Goal: Check status: Check status

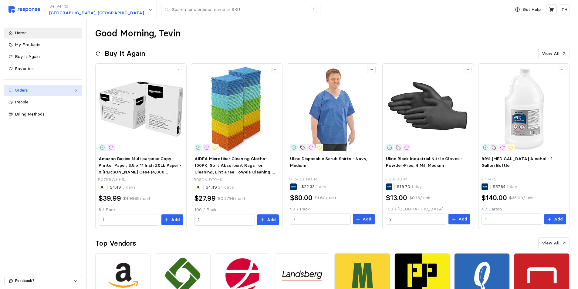
click at [49, 92] on div "Orders" at bounding box center [43, 90] width 57 height 7
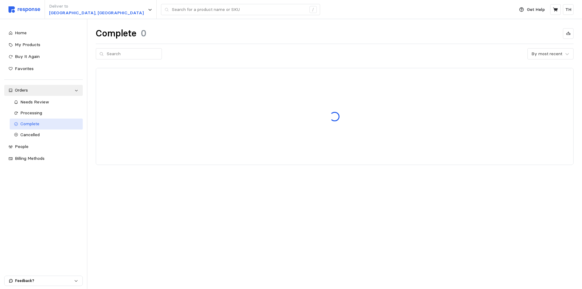
click at [41, 123] on div "Complete" at bounding box center [49, 124] width 59 height 7
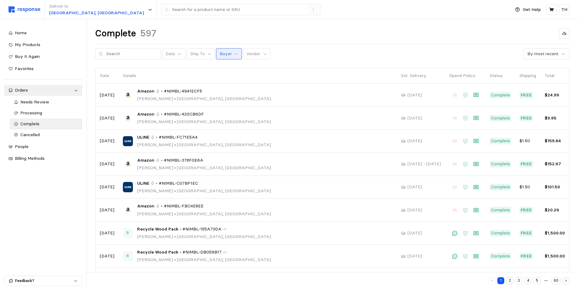
click at [224, 52] on p "Buyer" at bounding box center [225, 54] width 12 height 7
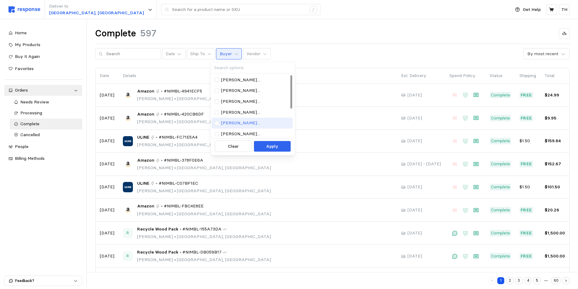
scroll to position [55, 0]
click at [235, 119] on p "[EMAIL_ADDRESS][PERSON_NAME][DOMAIN_NAME]" at bounding box center [255, 122] width 69 height 7
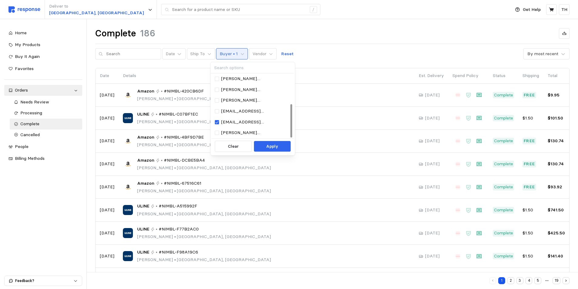
click at [321, 27] on div "Complete 186 Date Ship To Buyer • 1 Vendor Reset By most recent Date Details Es…" at bounding box center [332, 179] width 491 height 320
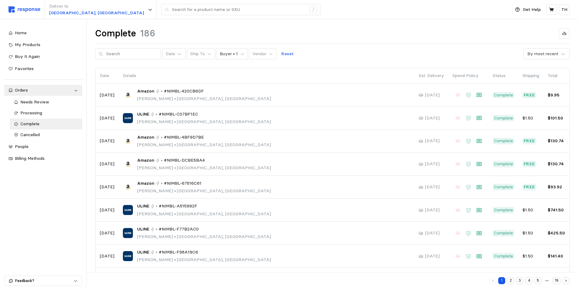
scroll to position [50, 0]
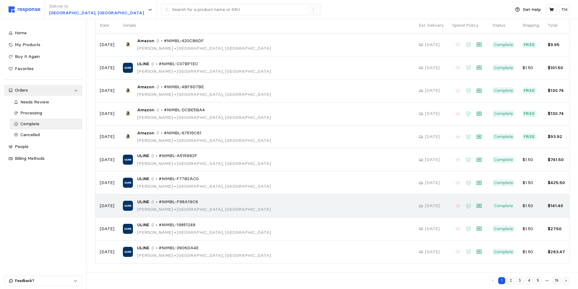
click at [221, 211] on div "ULINE • #NIMBL-F98A19C6 [PERSON_NAME] • [GEOGRAPHIC_DATA], [GEOGRAPHIC_DATA]" at bounding box center [266, 206] width 287 height 14
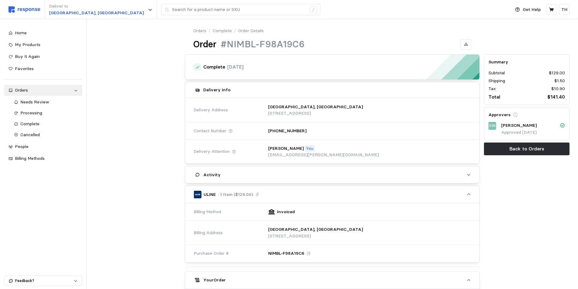
scroll to position [151, 0]
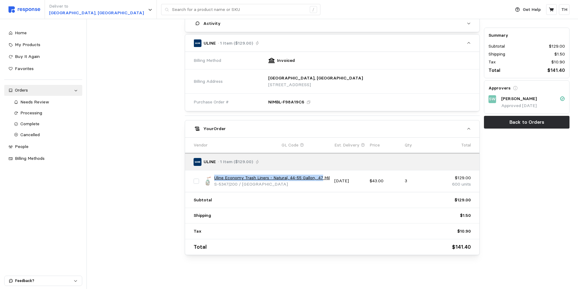
drag, startPoint x: 214, startPoint y: 179, endPoint x: 325, endPoint y: 178, distance: 110.4
click at [325, 178] on link "Uline Economy Trash Liners - Natural, 44-55 Gallon, .47 Mil" at bounding box center [272, 178] width 116 height 7
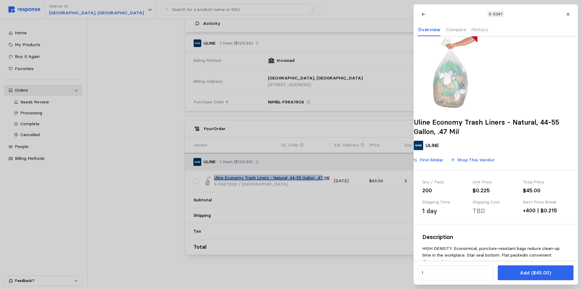
copy link "Uline Economy Trash Liners - Natural, 44-55 Gallon, .47"
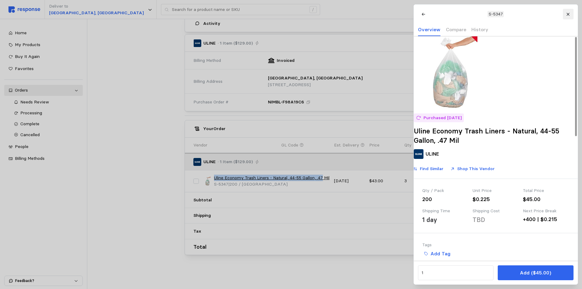
click at [571, 12] on button at bounding box center [568, 14] width 11 height 11
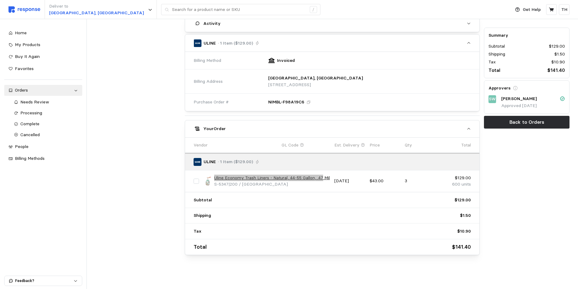
scroll to position [0, 0]
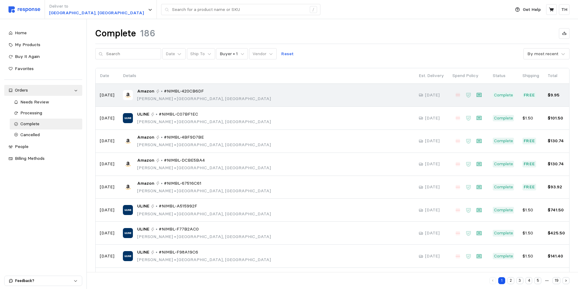
scroll to position [50, 0]
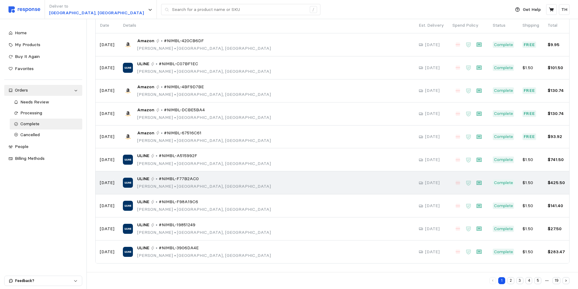
click at [164, 179] on span "#NIMBL-F77B2AC0" at bounding box center [179, 179] width 40 height 7
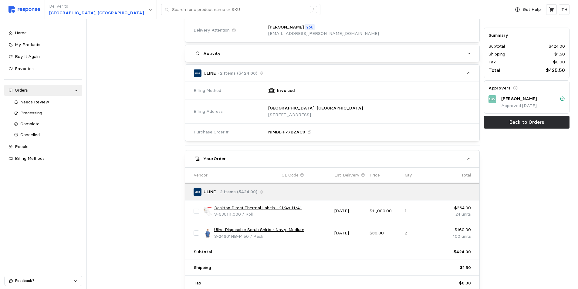
scroll to position [152, 0]
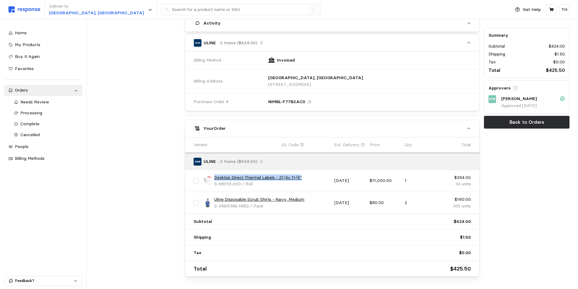
drag, startPoint x: 213, startPoint y: 176, endPoint x: 304, endPoint y: 177, distance: 90.7
click at [304, 177] on div "Desktop Direct Thermal Labels - 21⁄4x 11⁄4" S-6801 | 1,000 / Roll" at bounding box center [266, 180] width 127 height 13
copy link "Desktop Direct Thermal Labels - 21⁄4x 11⁄4""
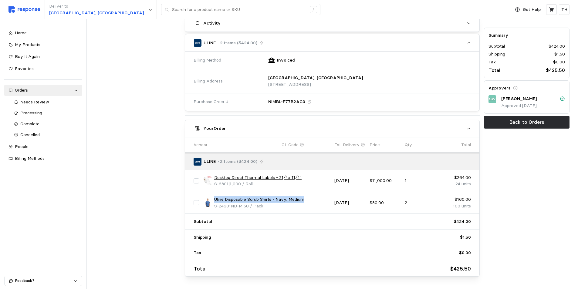
drag, startPoint x: 214, startPoint y: 200, endPoint x: 308, endPoint y: 200, distance: 94.0
click at [308, 200] on div "Uline Disposable Scrub Shirts - Navy, Medium S-24601NB-M | 50 / Pack" at bounding box center [266, 202] width 127 height 13
copy link "Uline Disposable Scrub Shirts - Navy, Medium"
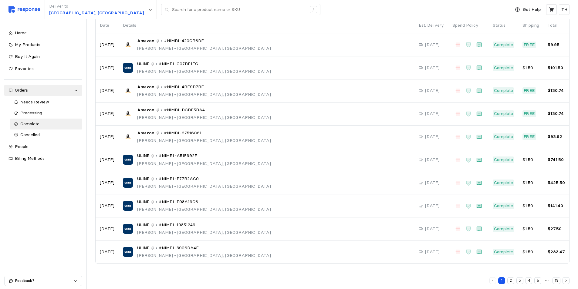
scroll to position [50, 0]
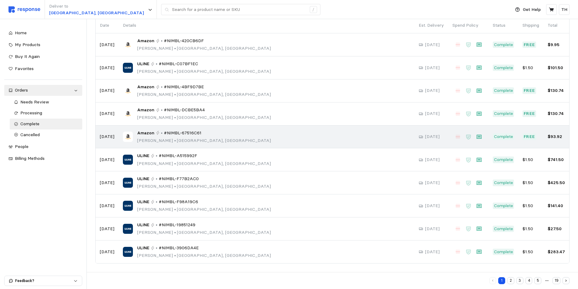
click at [166, 141] on p "[PERSON_NAME] • [GEOGRAPHIC_DATA], [GEOGRAPHIC_DATA]" at bounding box center [204, 140] width 134 height 7
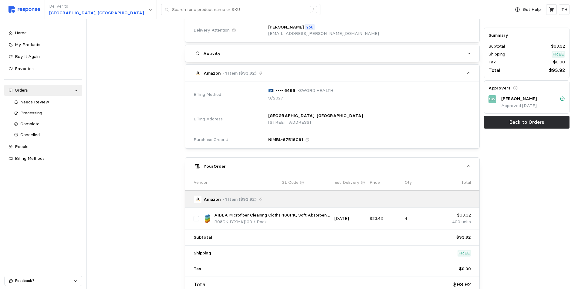
scroll to position [159, 0]
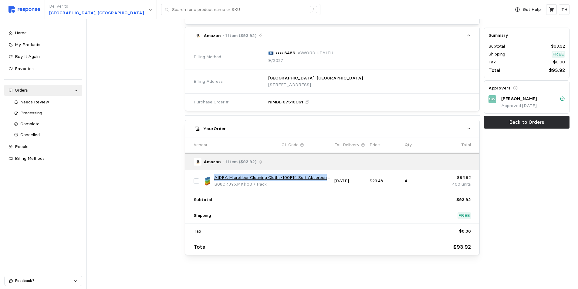
drag, startPoint x: 215, startPoint y: 178, endPoint x: 328, endPoint y: 176, distance: 113.1
click at [328, 176] on link "AIDEA Microfiber Cleaning Cloths-100PK, Soft Absorbent Rags for Cleaning, Lint-…" at bounding box center [272, 177] width 116 height 7
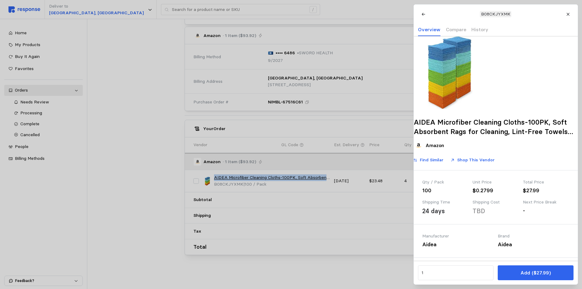
copy link "AIDEA Microfiber Cleaning Cloths-100PK, Soft Absorbent"
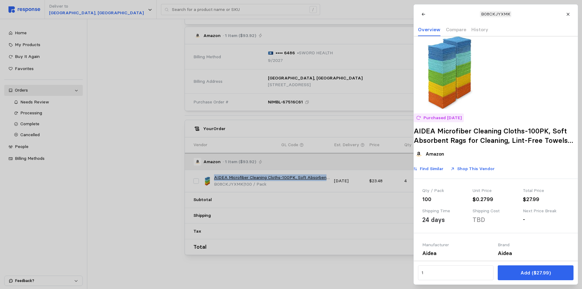
drag, startPoint x: 569, startPoint y: 14, endPoint x: 507, endPoint y: 33, distance: 65.4
click at [569, 14] on icon at bounding box center [568, 14] width 4 height 4
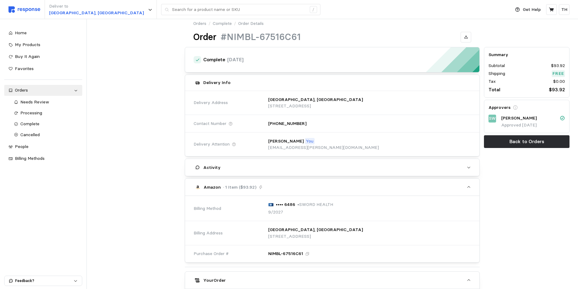
scroll to position [0, 0]
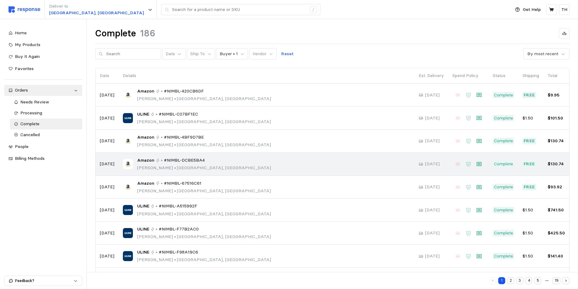
scroll to position [50, 0]
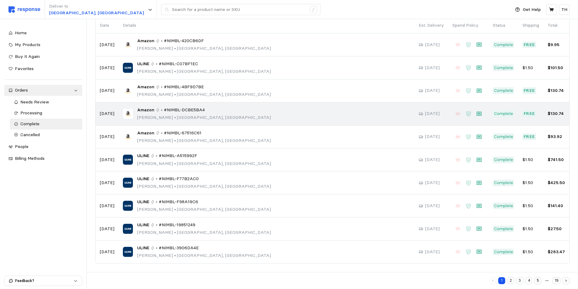
click at [260, 116] on div "Amazon • #NIMBL-DCBE5BA4 [PERSON_NAME] • [GEOGRAPHIC_DATA], [GEOGRAPHIC_DATA]" at bounding box center [266, 114] width 287 height 14
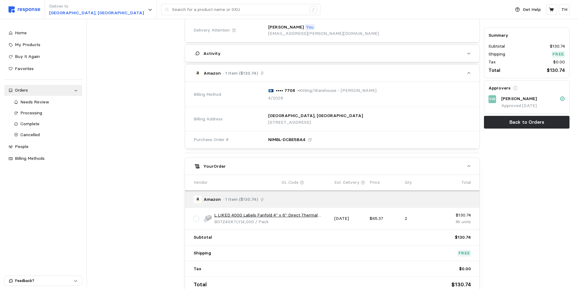
scroll to position [159, 0]
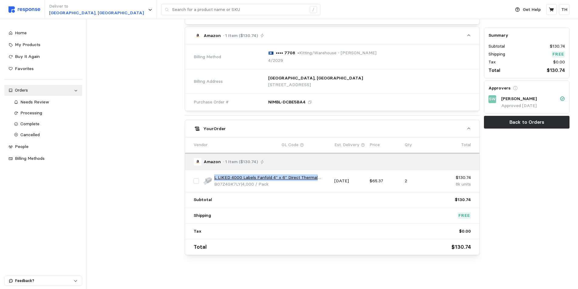
drag, startPoint x: 214, startPoint y: 178, endPoint x: 320, endPoint y: 178, distance: 105.8
click at [320, 178] on link "L LIKED 4000 Labels Fanfold 4" x 6" Direct Thermal Labels, with Perforated line…" at bounding box center [272, 177] width 116 height 7
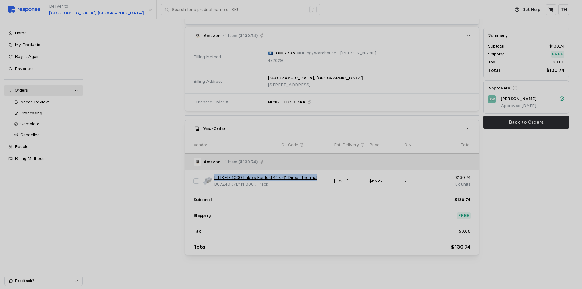
copy link "L LIKED 4000 Labels Fanfold 4" x 6" Direct Thermal"
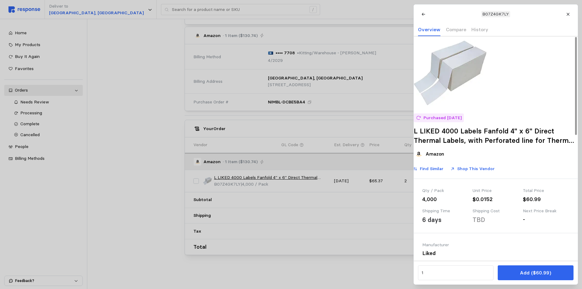
click at [407, 85] on div at bounding box center [291, 144] width 582 height 289
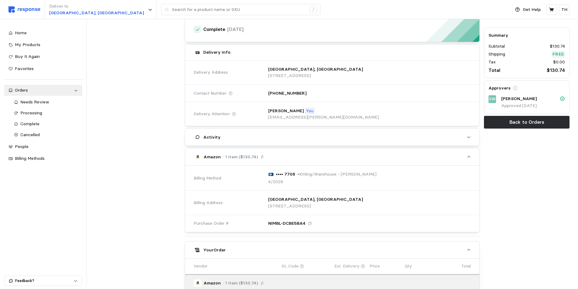
scroll to position [0, 0]
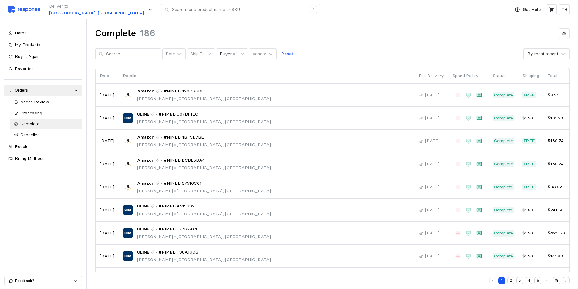
scroll to position [50, 0]
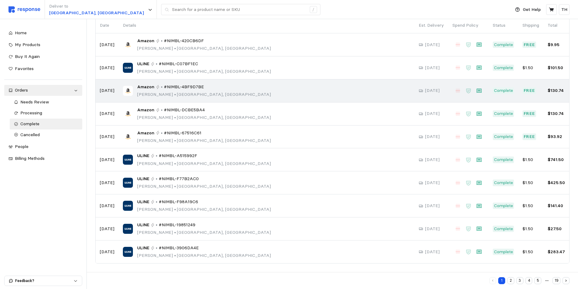
click at [220, 91] on div "Amazon • #NIMBL-4BF9D7BE [PERSON_NAME] • [GEOGRAPHIC_DATA], [GEOGRAPHIC_DATA]" at bounding box center [266, 91] width 287 height 14
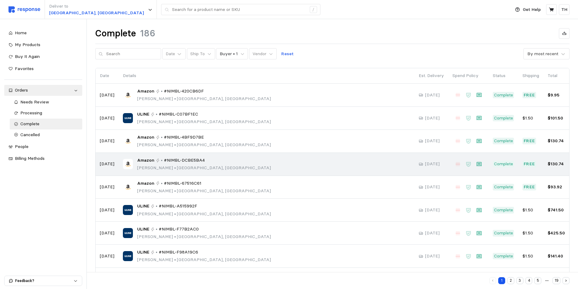
scroll to position [30, 0]
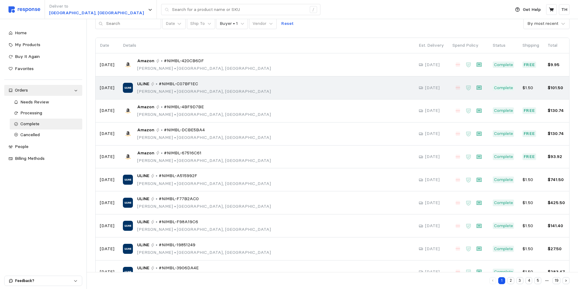
click at [172, 89] on p "[PERSON_NAME] • [GEOGRAPHIC_DATA], [GEOGRAPHIC_DATA]" at bounding box center [204, 91] width 134 height 7
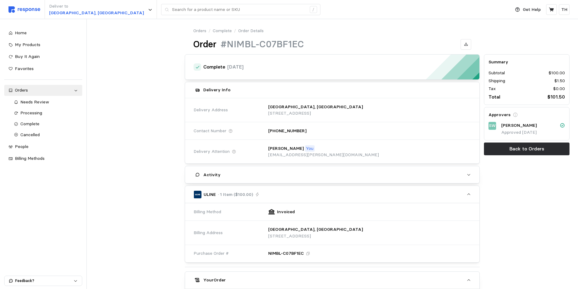
scroll to position [151, 0]
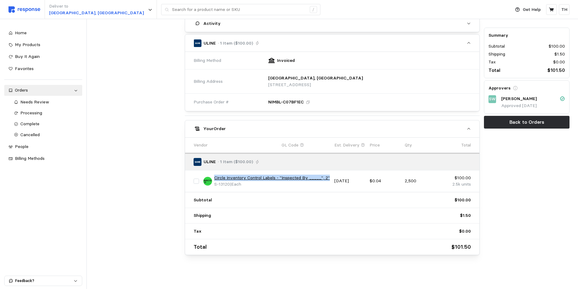
drag, startPoint x: 214, startPoint y: 177, endPoint x: 329, endPoint y: 180, distance: 115.2
click at [329, 180] on link "Circle Inventory Control Labels - "Inspected By _____", 2"" at bounding box center [272, 178] width 116 height 7
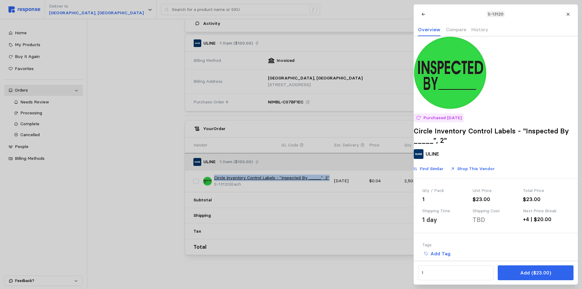
copy link "Circle Inventory Control Labels - "Inspected By _____", 2""
click at [370, 261] on div at bounding box center [291, 144] width 582 height 289
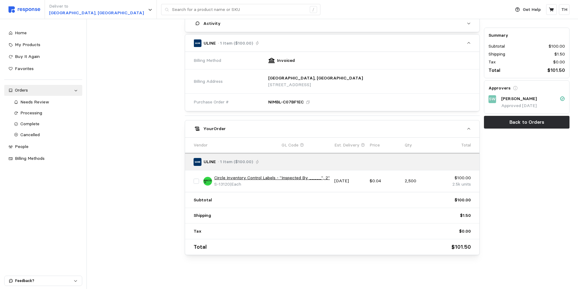
click at [373, 181] on p "$0.04" at bounding box center [384, 181] width 31 height 7
drag, startPoint x: 215, startPoint y: 177, endPoint x: 331, endPoint y: 179, distance: 116.1
click at [331, 179] on div "Circle Inventory Control Labels - "Inspected By _____", 2" S-13120 | Each" at bounding box center [266, 181] width 131 height 17
copy link "Circle Inventory Control Labels - "Inspected By _____", 2""
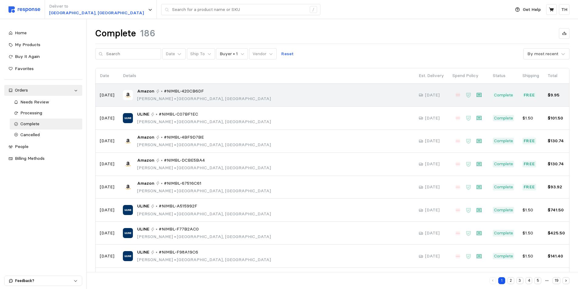
click at [219, 95] on div "Amazon • #NIMBL-420CB6DF [PERSON_NAME] • [GEOGRAPHIC_DATA], [GEOGRAPHIC_DATA]" at bounding box center [266, 95] width 287 height 14
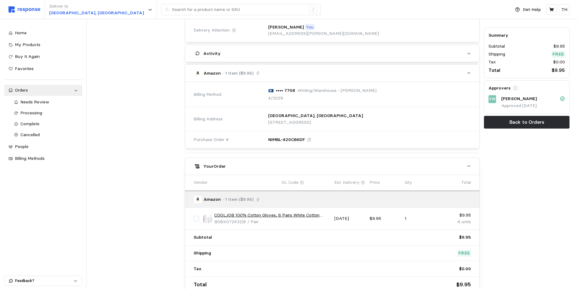
scroll to position [152, 0]
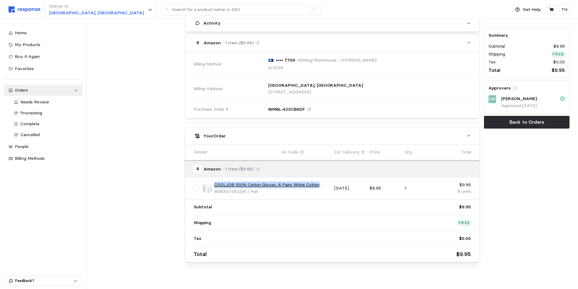
drag, startPoint x: 214, startPoint y: 185, endPoint x: 319, endPoint y: 183, distance: 104.9
click at [319, 183] on link "COOLJOB 100% Cotton Gloves, 6 Pairs White Cotton Gloves for Dry Hands Moisturiz…" at bounding box center [272, 185] width 116 height 7
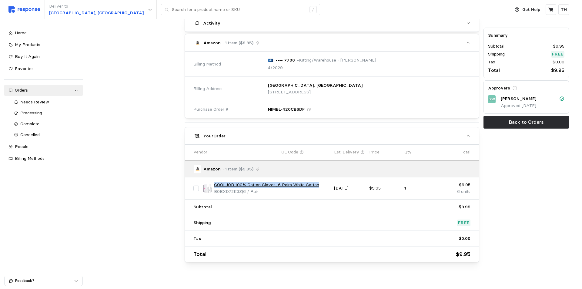
copy link "COOLJOB 100% Cotton Gloves, 6 Pairs White Cotton"
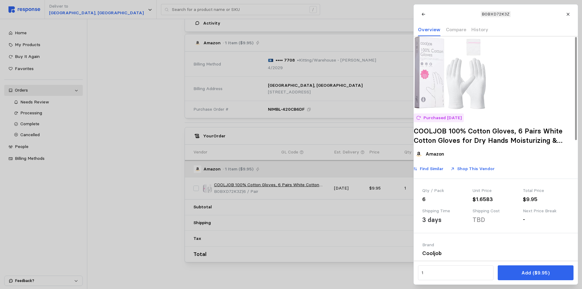
click at [371, 215] on div at bounding box center [291, 144] width 582 height 289
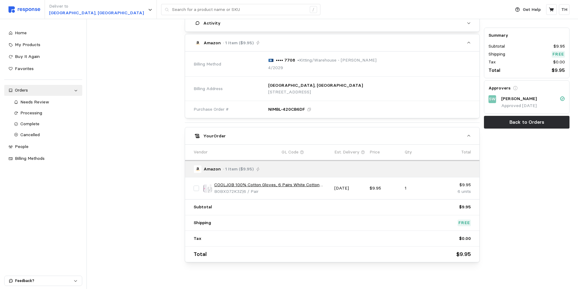
click at [531, 161] on div "Summary Subtotal $9.95 Shipping Free Tax $0.00 Total $9.95 Approvers SW [PERSON…" at bounding box center [526, 83] width 90 height 364
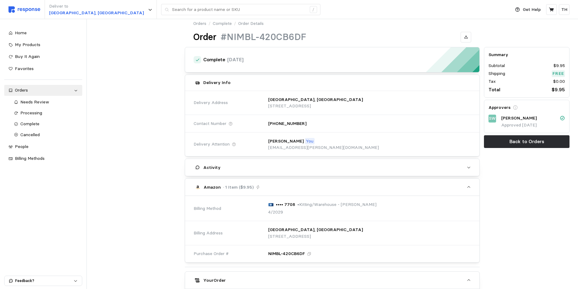
scroll to position [0, 0]
